Goal: Task Accomplishment & Management: Use online tool/utility

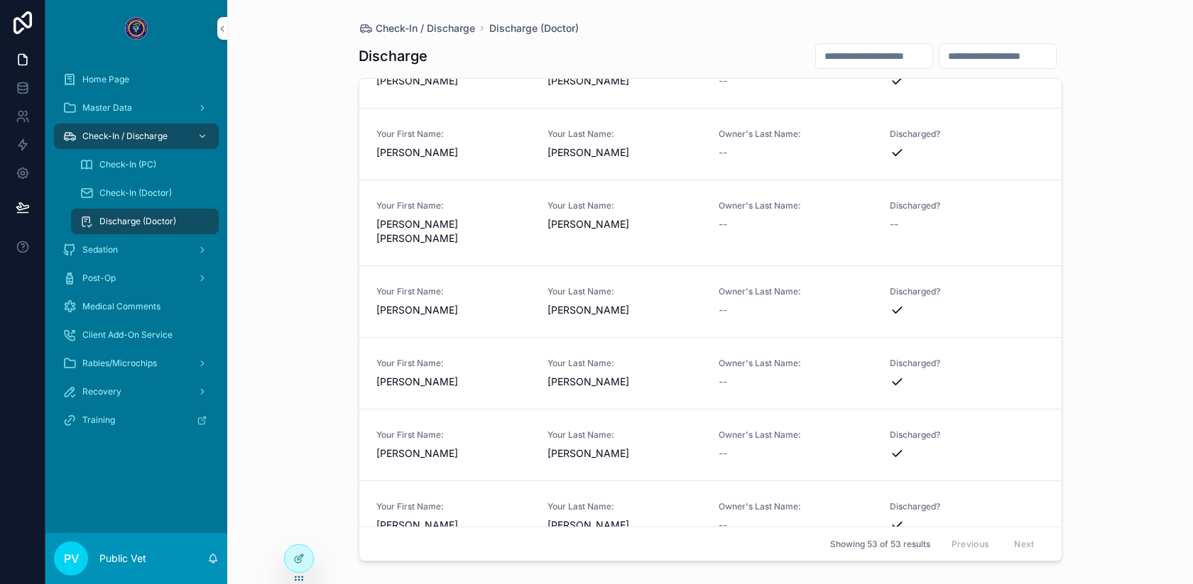
scroll to position [660, 0]
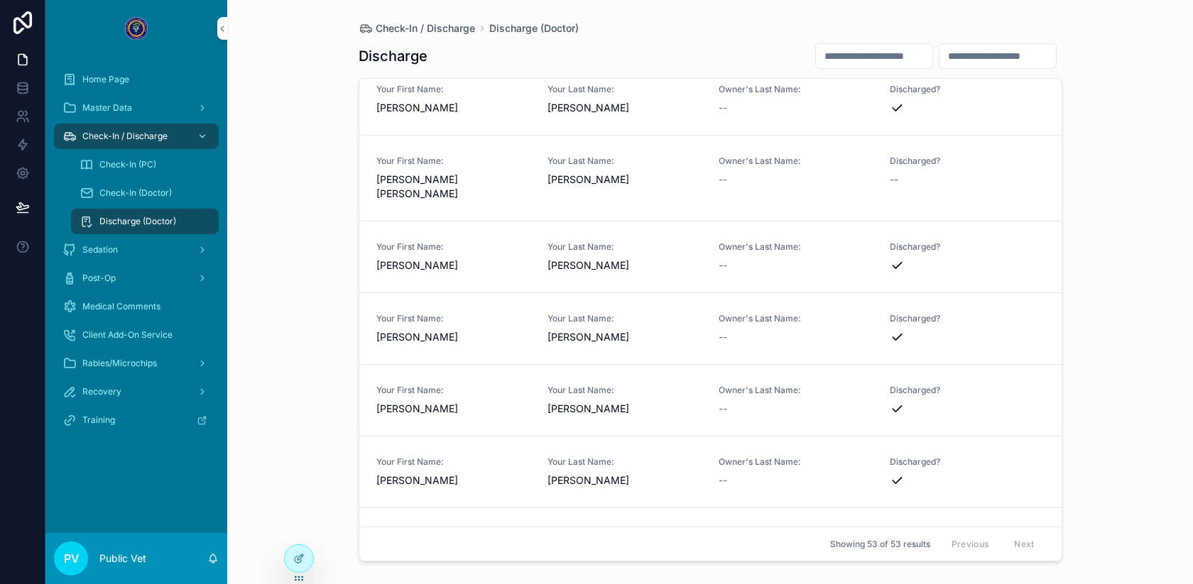
click at [647, 197] on link "Your First Name: [PERSON_NAME] [PERSON_NAME] Your Last Name: [PERSON_NAME] Owne…" at bounding box center [710, 179] width 702 height 86
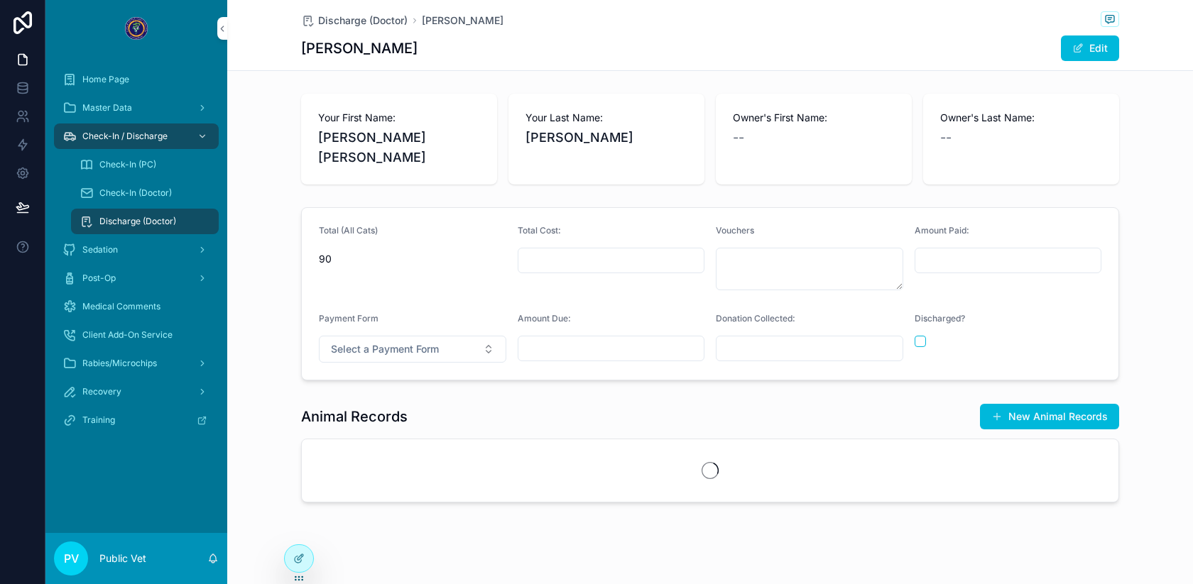
scroll to position [116, 0]
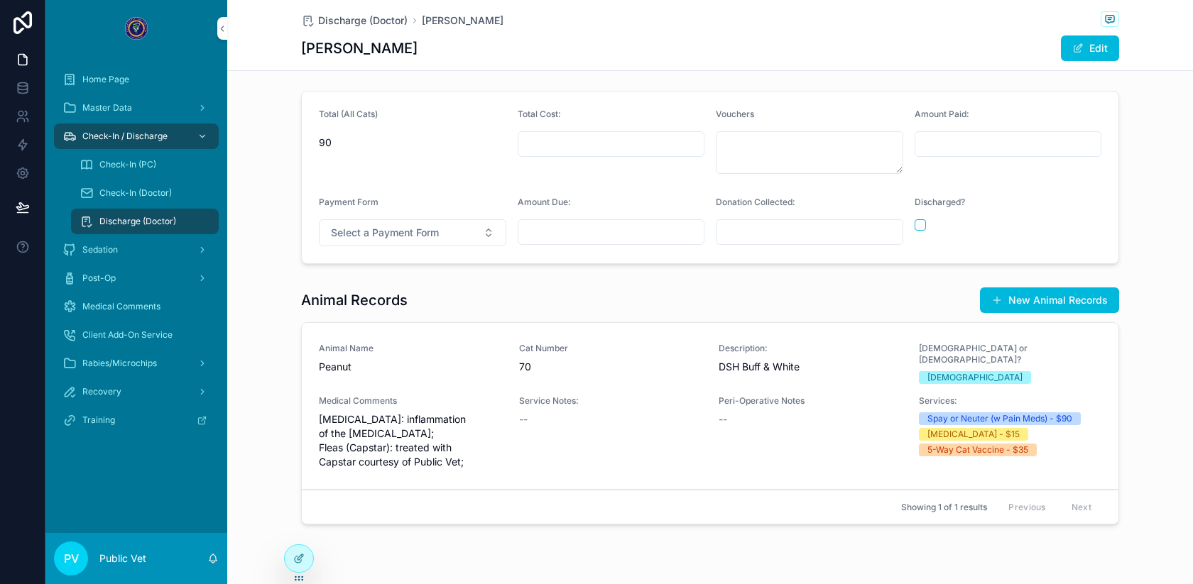
click at [919, 211] on div "Discharged?" at bounding box center [1007, 222] width 187 height 50
click at [919, 219] on button "scrollable content" at bounding box center [919, 224] width 11 height 11
click at [347, 18] on span "Discharge (Doctor)" at bounding box center [362, 20] width 89 height 14
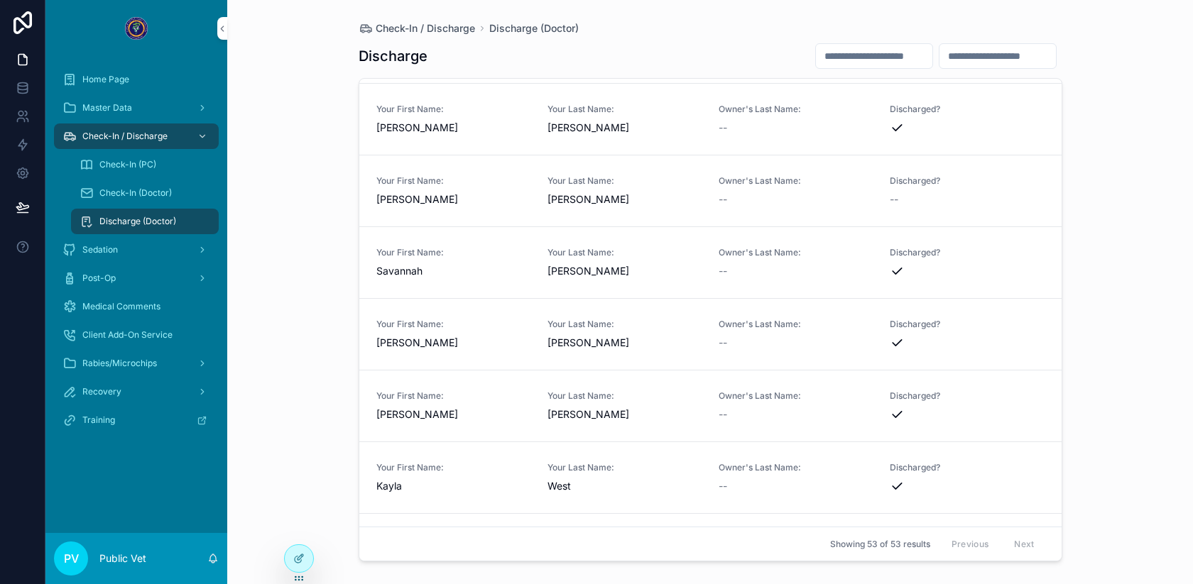
scroll to position [2938, 0]
click at [714, 172] on div "Your First Name: [PERSON_NAME] Your Last Name: [PERSON_NAME] Owner's Last Name:…" at bounding box center [710, 187] width 668 height 31
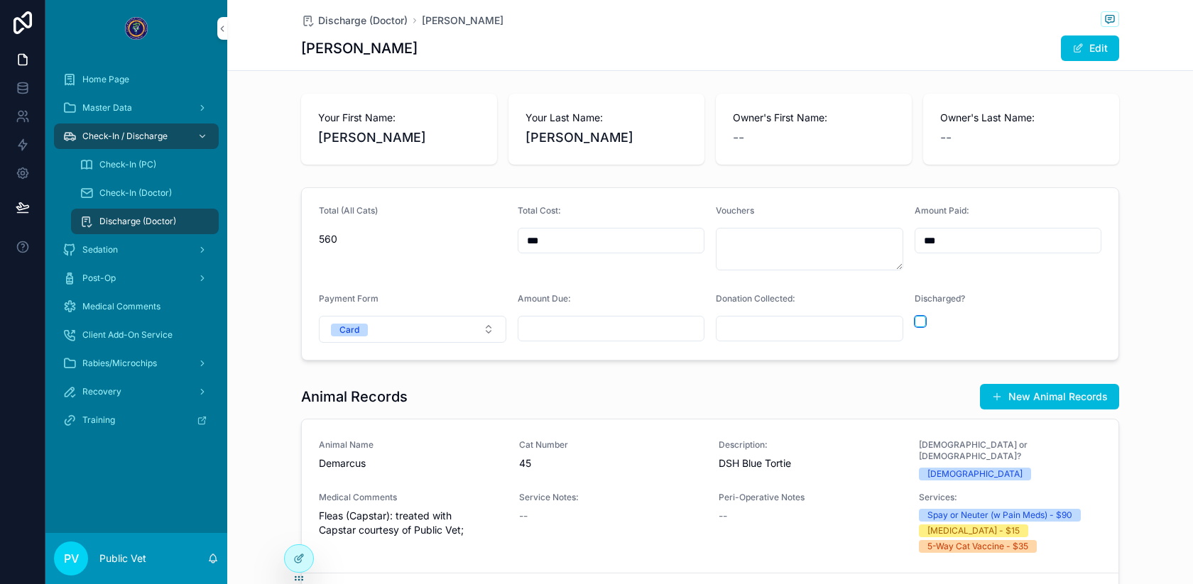
click at [922, 317] on button "scrollable content" at bounding box center [919, 321] width 11 height 11
click at [362, 21] on span "Discharge (Doctor)" at bounding box center [362, 20] width 89 height 14
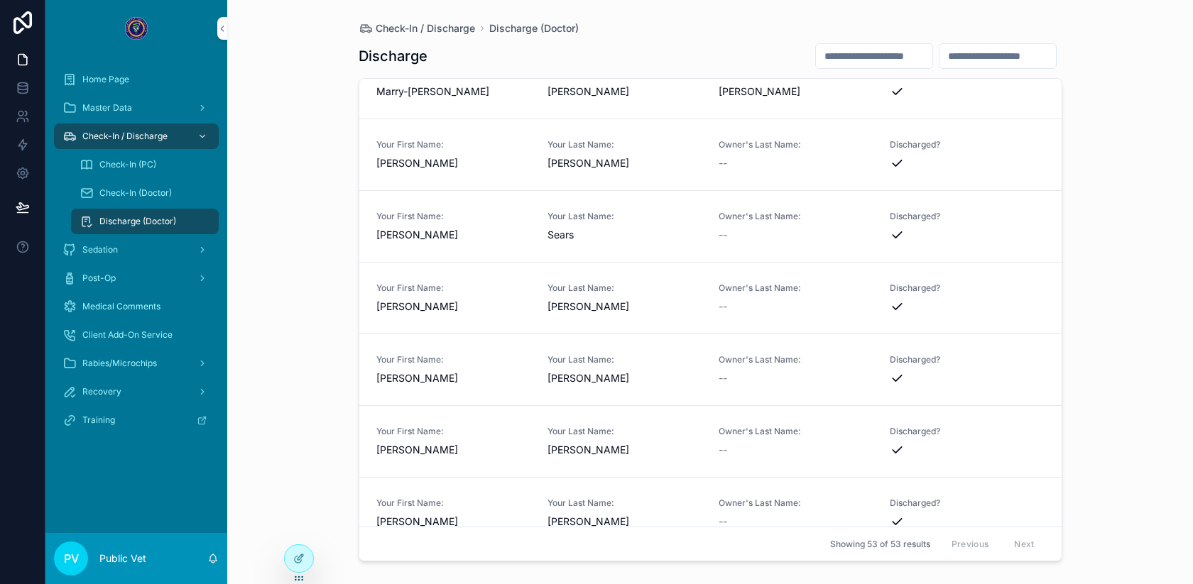
scroll to position [3352, 0]
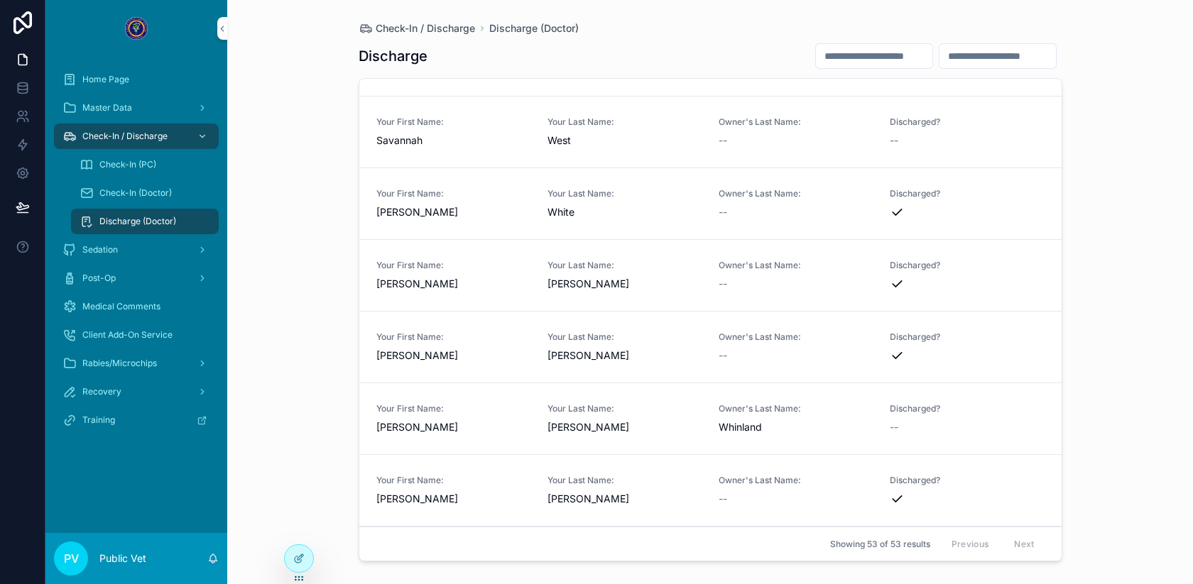
click at [643, 423] on span "[PERSON_NAME]" at bounding box center [624, 427] width 154 height 14
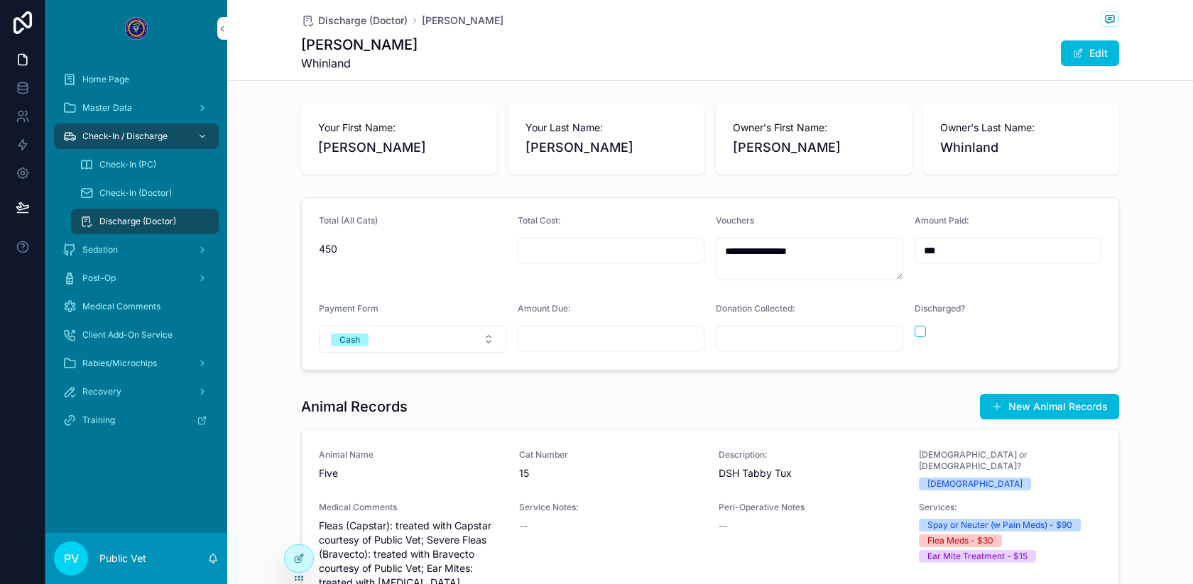
click at [922, 325] on div "Discharged?" at bounding box center [1007, 328] width 187 height 50
click at [921, 329] on button "scrollable content" at bounding box center [919, 331] width 11 height 11
click at [365, 19] on span "Discharge (Doctor)" at bounding box center [362, 20] width 89 height 14
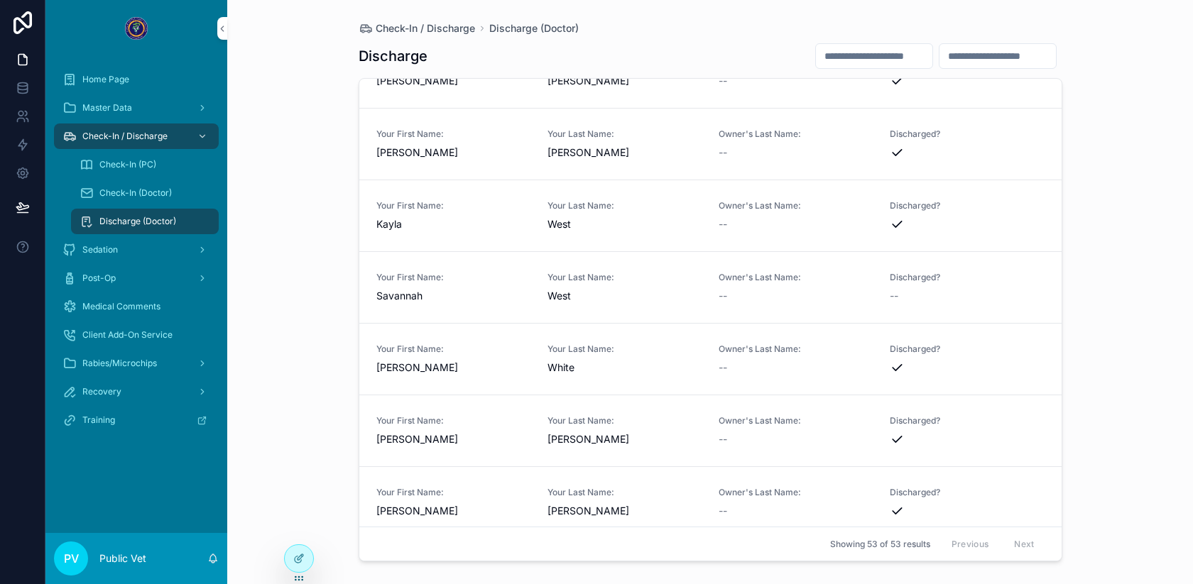
scroll to position [3192, 0]
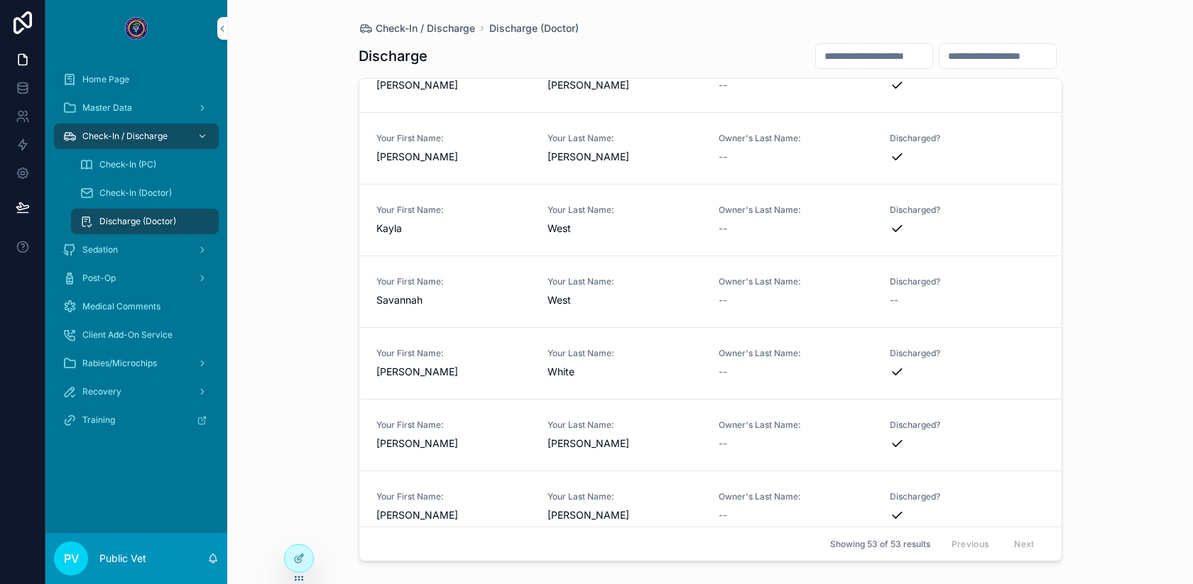
click at [713, 285] on div "Your First Name: [GEOGRAPHIC_DATA] Your Last Name: West Owner's Last Name: -- D…" at bounding box center [710, 291] width 668 height 31
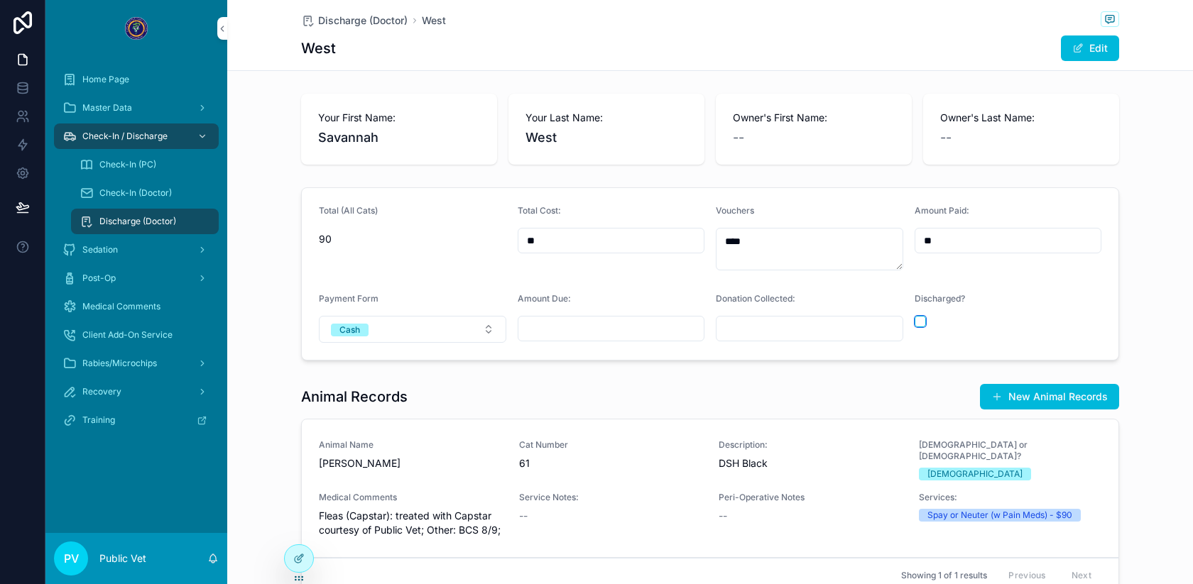
click at [919, 325] on button "scrollable content" at bounding box center [919, 321] width 11 height 11
click at [372, 21] on span "Discharge (Doctor)" at bounding box center [362, 20] width 89 height 14
